Goal: Information Seeking & Learning: Learn about a topic

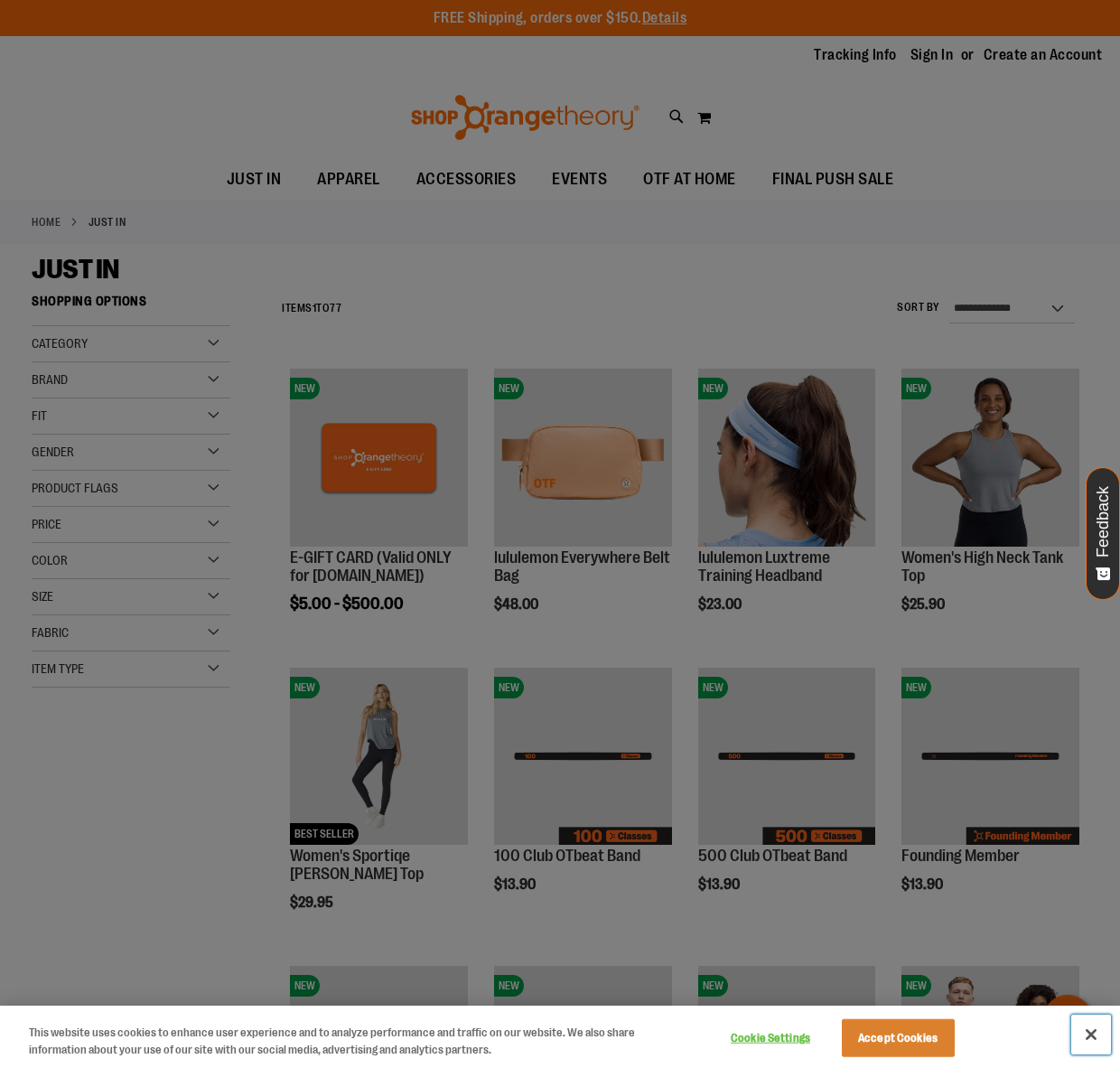
click at [1099, 1033] on button "Close" at bounding box center [1091, 1034] width 40 height 40
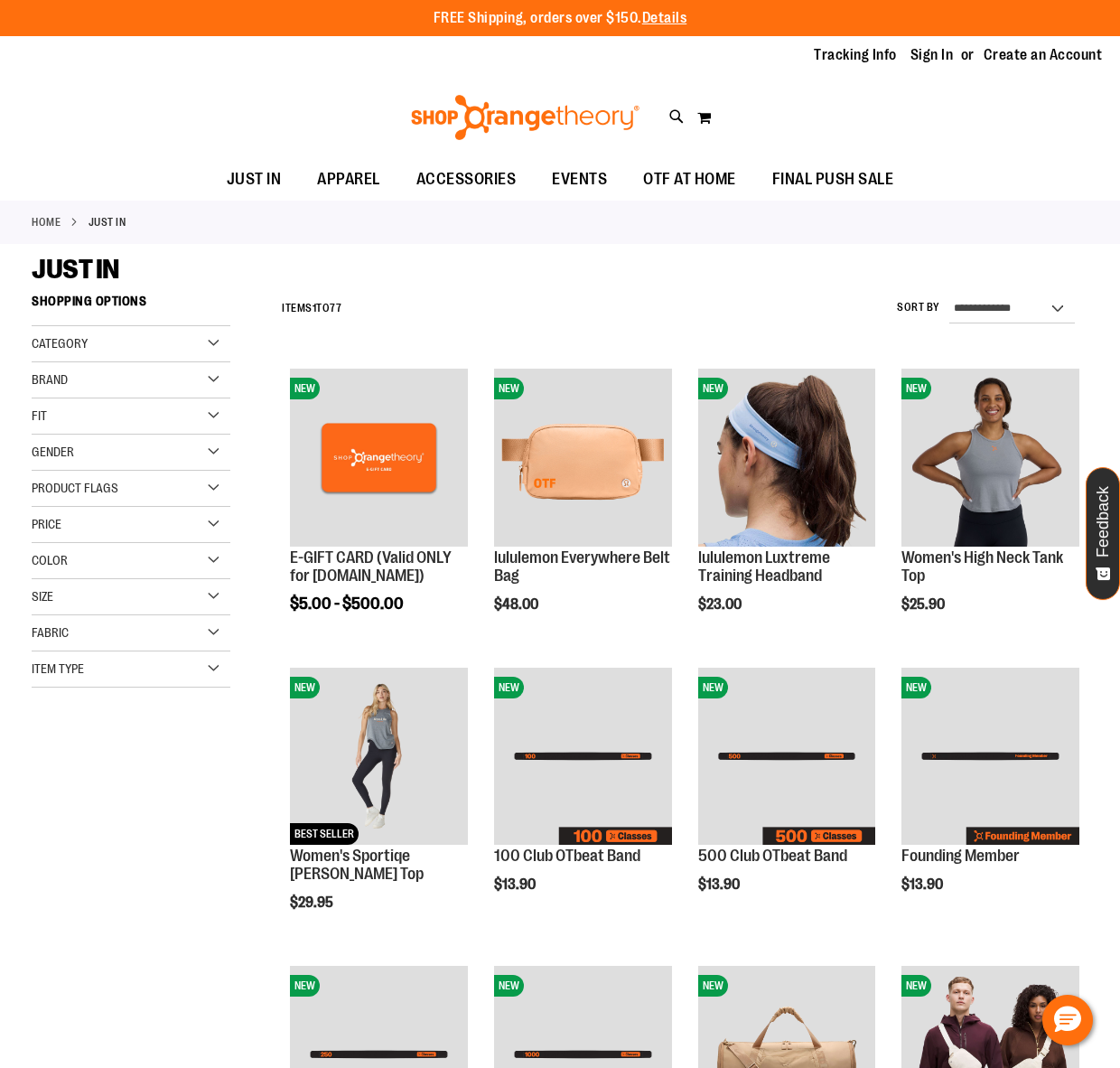
click at [209, 454] on div "Gender" at bounding box center [131, 452] width 199 height 36
click at [41, 508] on link "Women 27 items" at bounding box center [122, 508] width 191 height 19
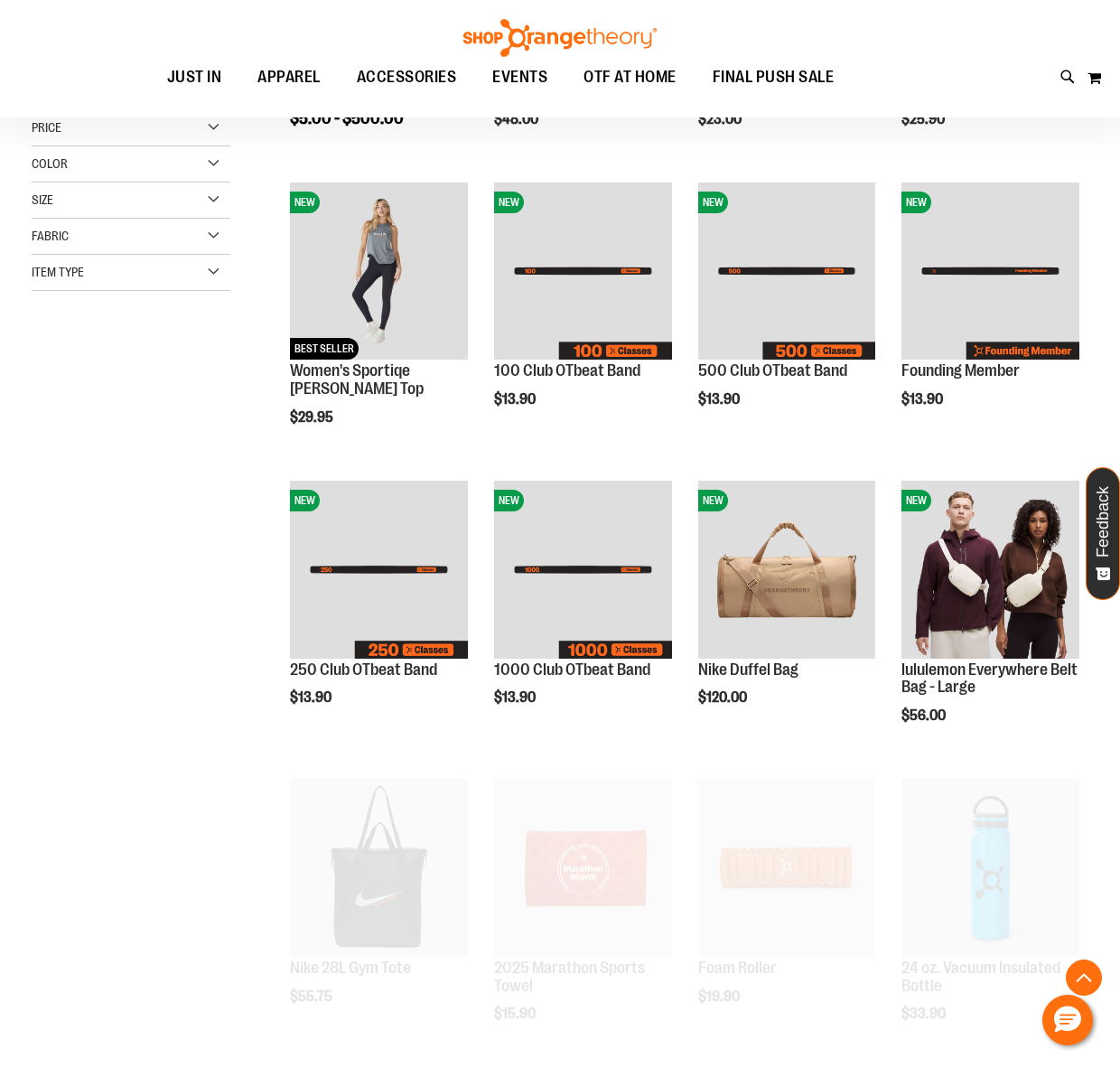
scroll to position [286, 0]
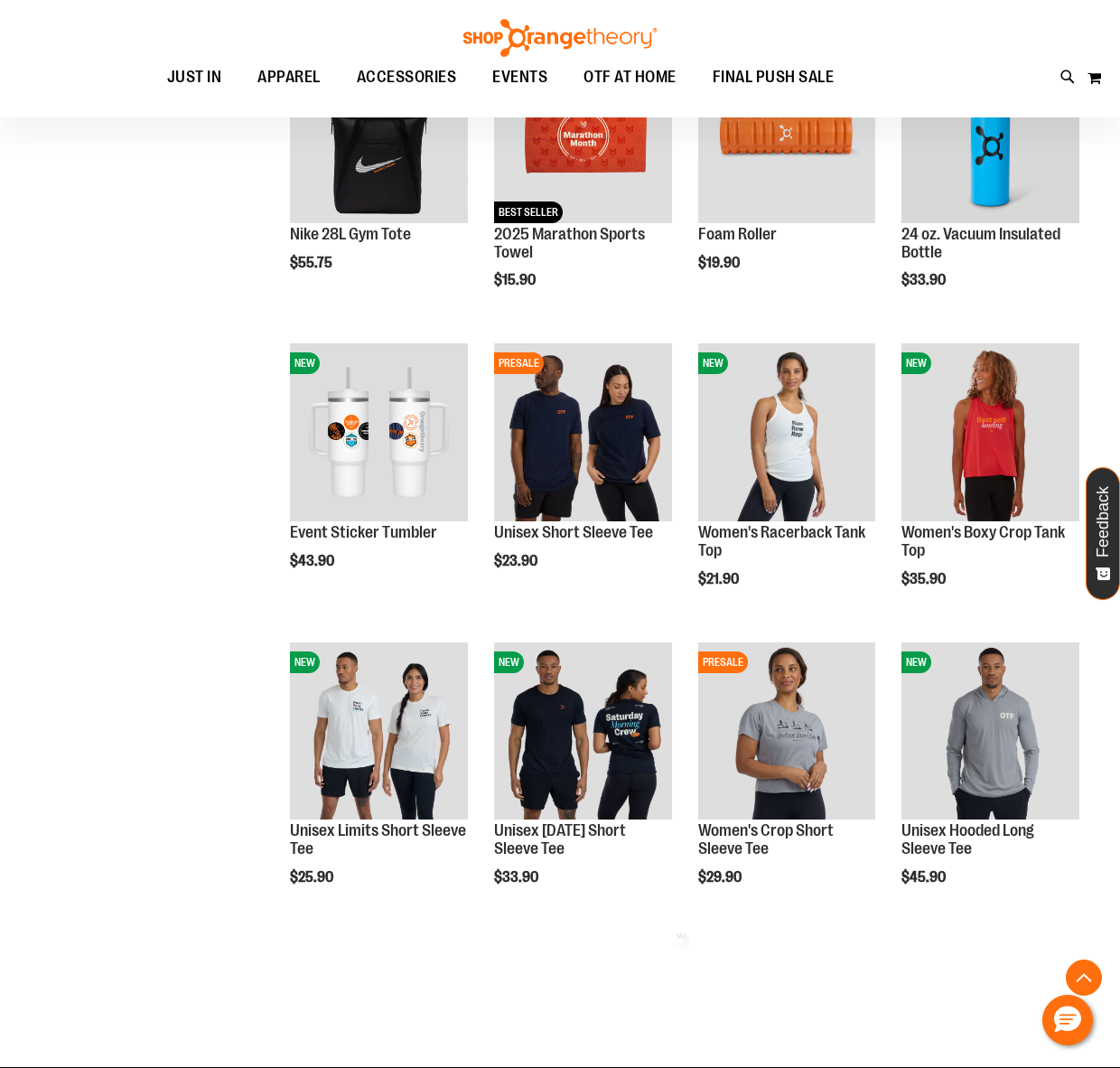
scroll to position [1040, 0]
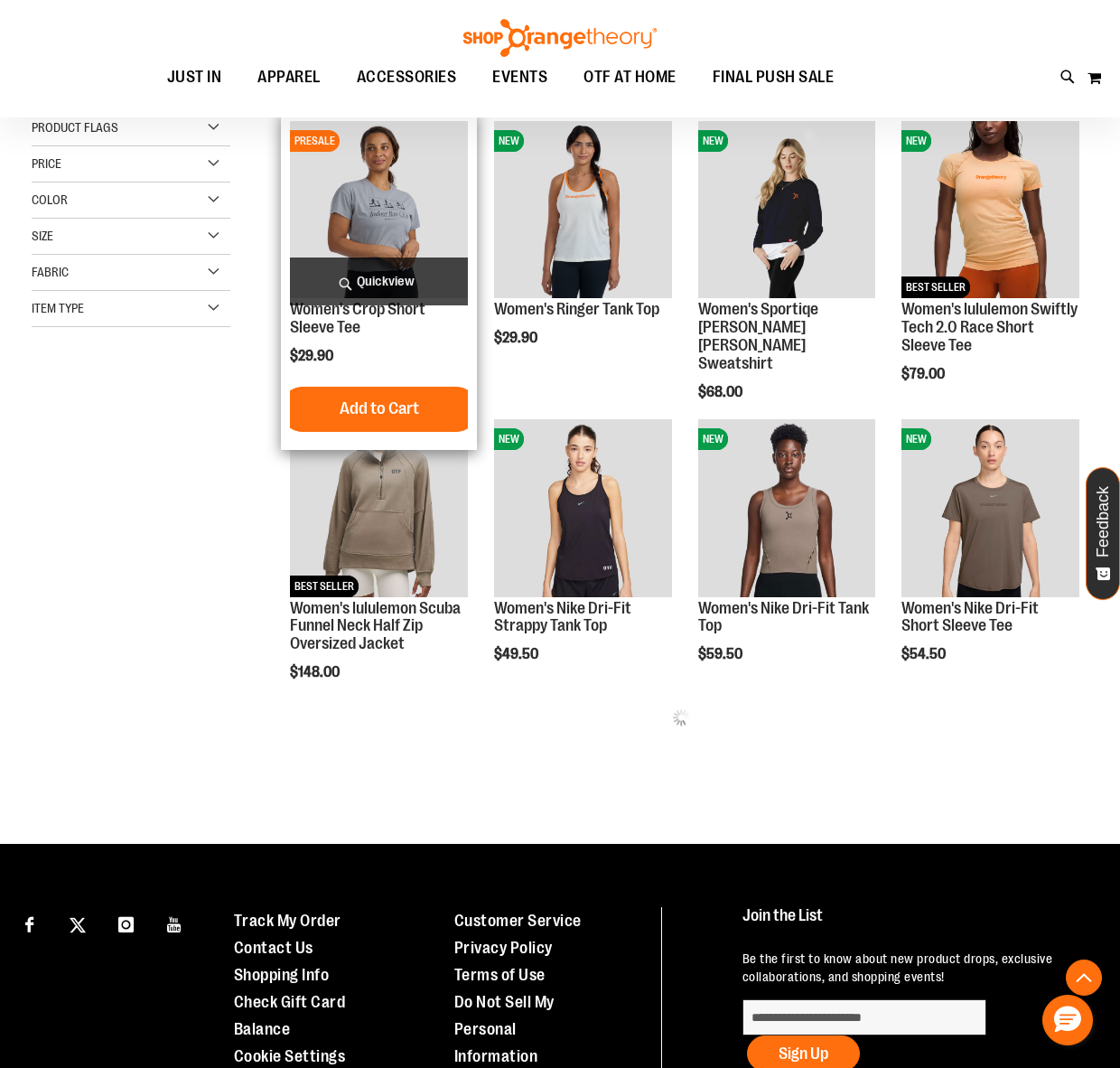
scroll to position [301, 0]
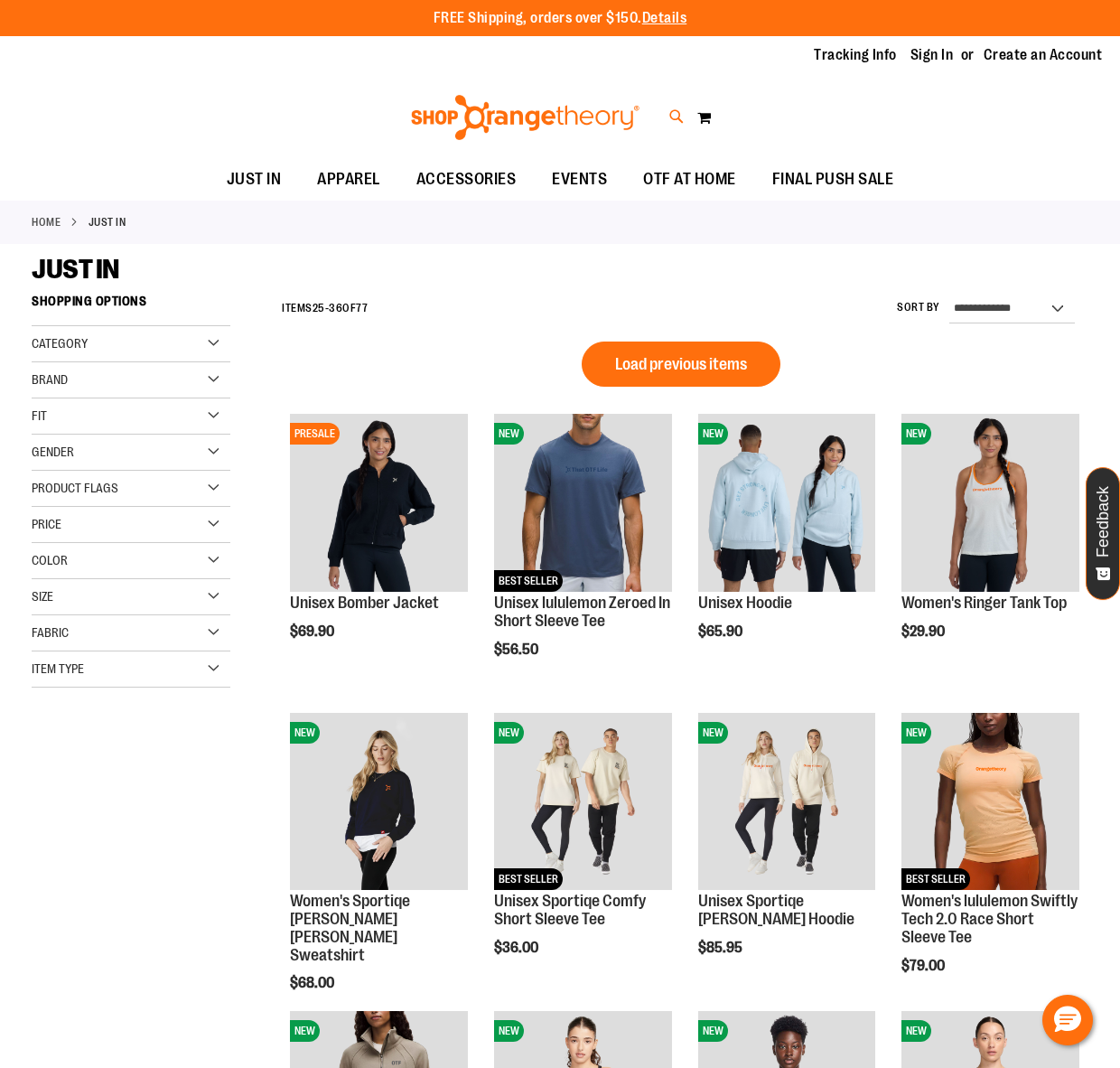
click at [678, 116] on icon at bounding box center [677, 117] width 15 height 21
type input "**"
